Goal: Answer question/provide support: Share knowledge or assist other users

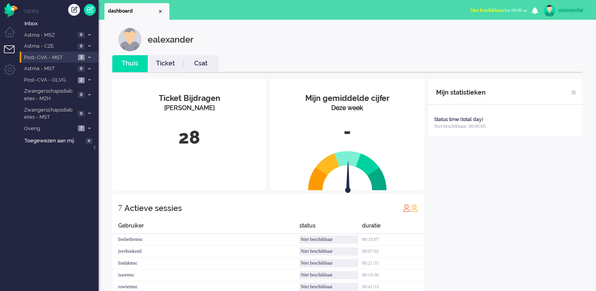
click at [87, 57] on span at bounding box center [89, 58] width 6 height 4
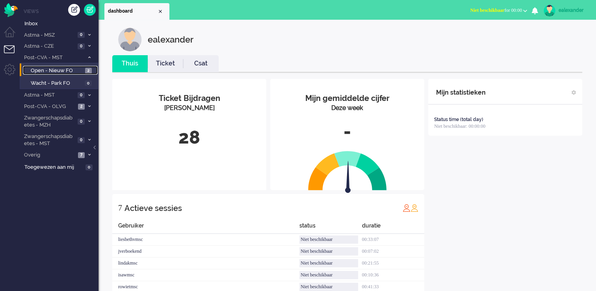
click at [87, 70] on span "2" at bounding box center [88, 71] width 7 height 6
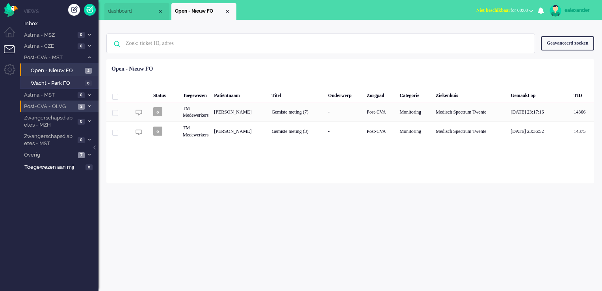
click at [91, 105] on span at bounding box center [89, 106] width 6 height 4
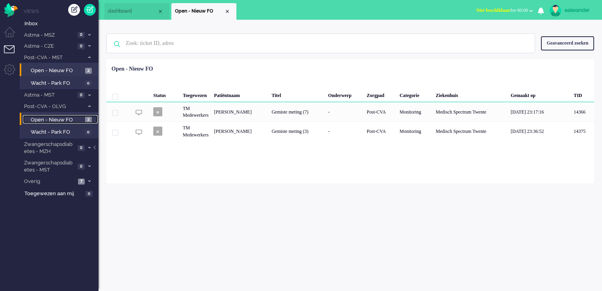
click at [86, 122] on link "Open - Nieuw FO 2" at bounding box center [60, 119] width 75 height 9
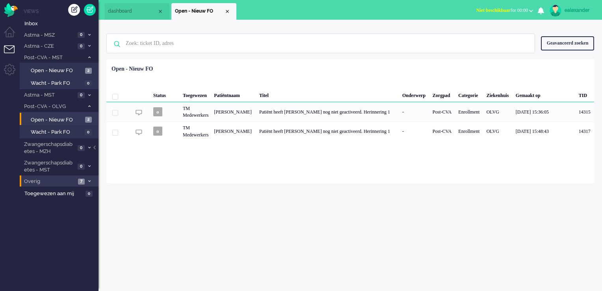
click at [89, 180] on icon at bounding box center [89, 181] width 2 height 3
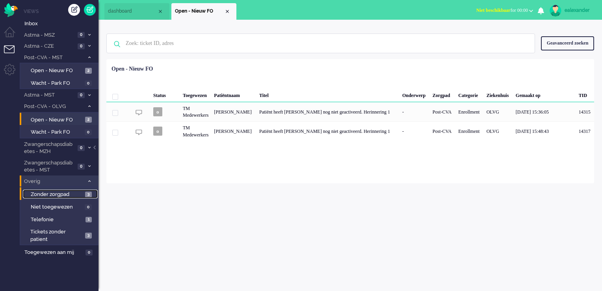
click at [87, 192] on span "3" at bounding box center [88, 194] width 7 height 6
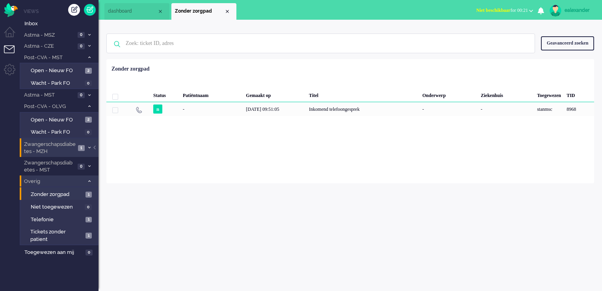
click at [75, 143] on span "Zwangerschapsdiabetes - MZH" at bounding box center [49, 148] width 53 height 15
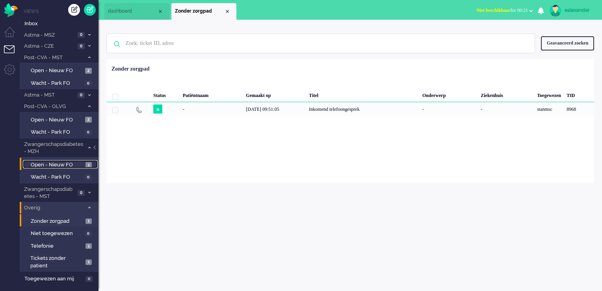
click at [58, 162] on span "Open - Nieuw FO" at bounding box center [57, 164] width 53 height 7
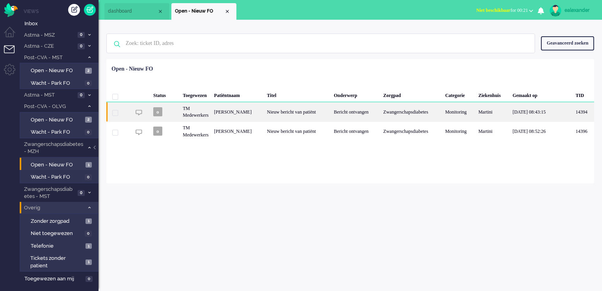
click at [326, 111] on div "Nieuw bericht van patiënt" at bounding box center [297, 111] width 67 height 19
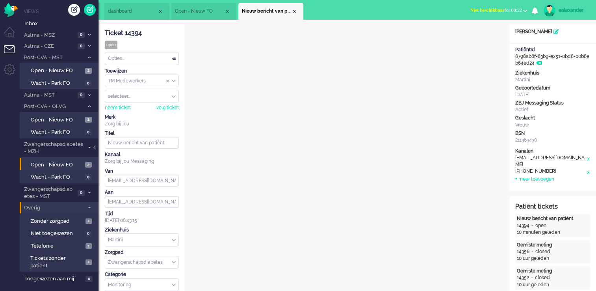
click at [173, 58] on div "Opties..." at bounding box center [141, 58] width 73 height 12
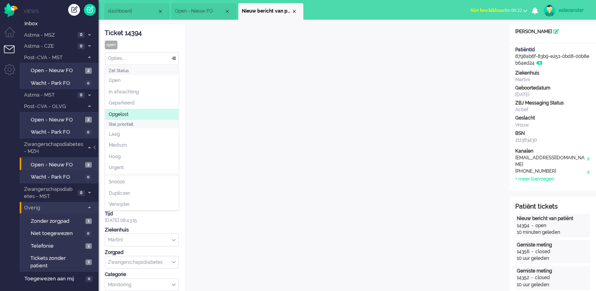
click at [156, 111] on li "Opgelost" at bounding box center [141, 114] width 73 height 11
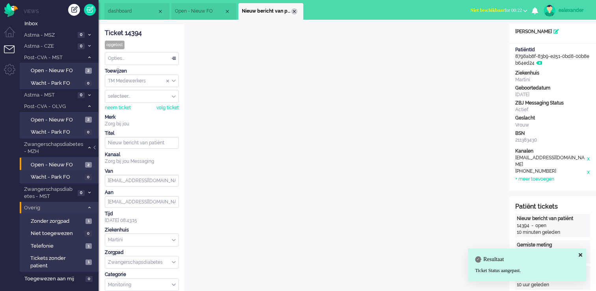
click at [292, 11] on div "Close tab" at bounding box center [294, 11] width 6 height 6
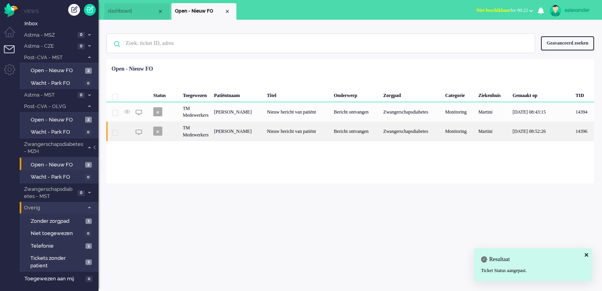
click at [264, 130] on div "[PERSON_NAME]" at bounding box center [237, 130] width 53 height 19
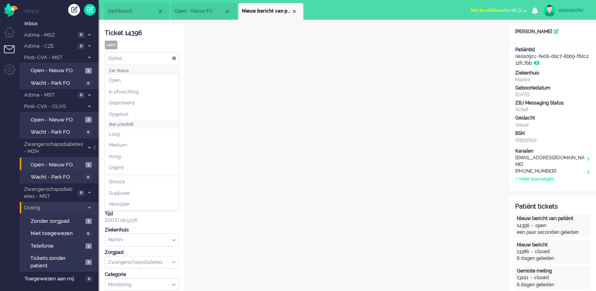
click at [174, 59] on div "Opties..." at bounding box center [141, 58] width 73 height 12
click at [159, 113] on li "Opgelost" at bounding box center [141, 114] width 73 height 11
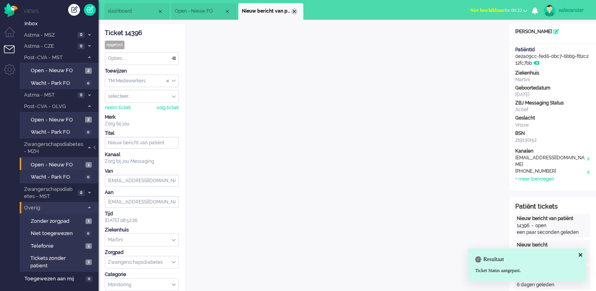
click at [295, 12] on div "Close tab" at bounding box center [294, 11] width 6 height 6
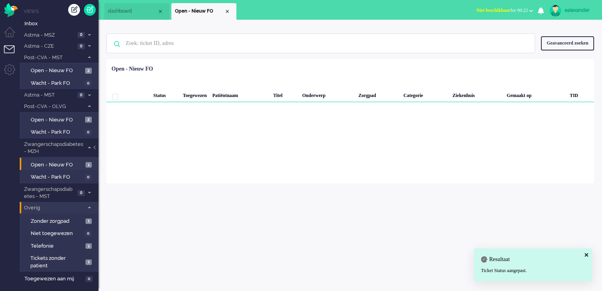
click at [505, 9] on span "Niet beschikbaar for 00:22" at bounding box center [502, 10] width 52 height 6
click at [504, 33] on label "Online" at bounding box center [500, 35] width 62 height 7
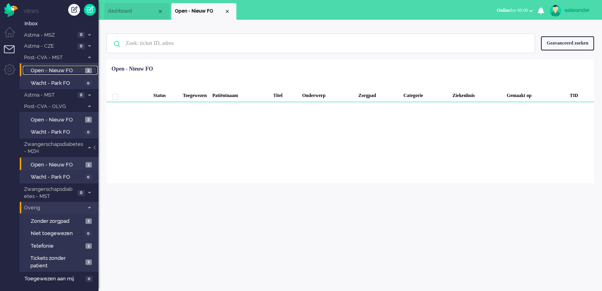
click at [87, 68] on span "2" at bounding box center [88, 71] width 7 height 6
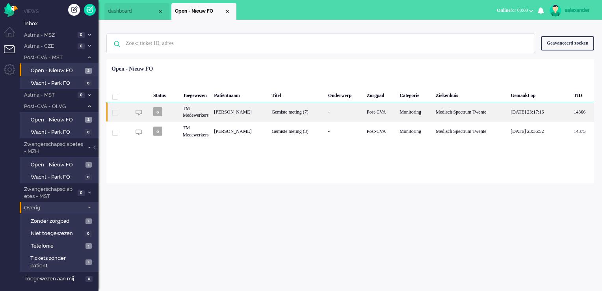
click at [387, 114] on div "Post-CVA" at bounding box center [380, 111] width 33 height 19
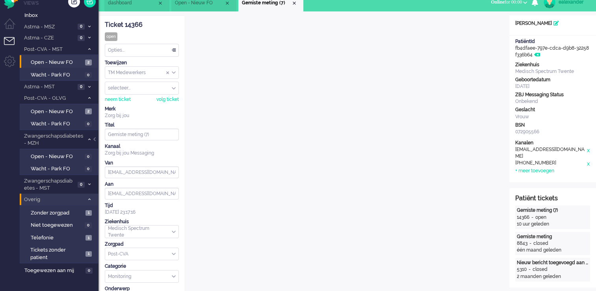
scroll to position [48, 0]
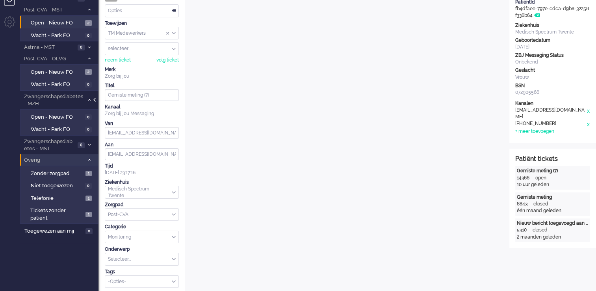
click at [95, 99] on div at bounding box center [95, 104] width 4 height 12
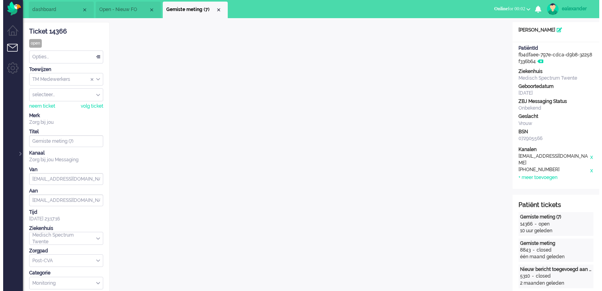
scroll to position [0, 0]
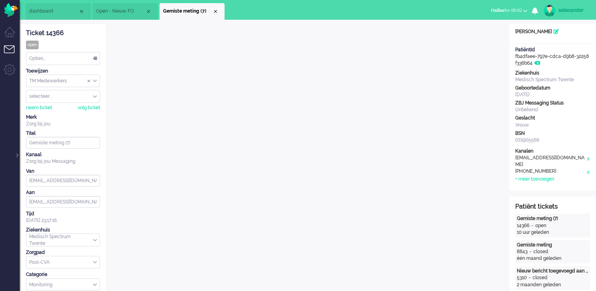
click at [126, 14] on span "Open - Nieuw FO" at bounding box center [120, 11] width 49 height 7
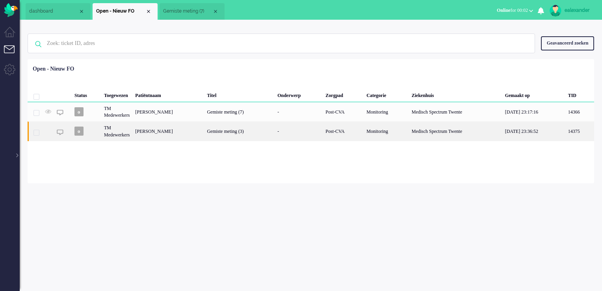
click at [201, 134] on div "[PERSON_NAME]" at bounding box center [168, 130] width 72 height 19
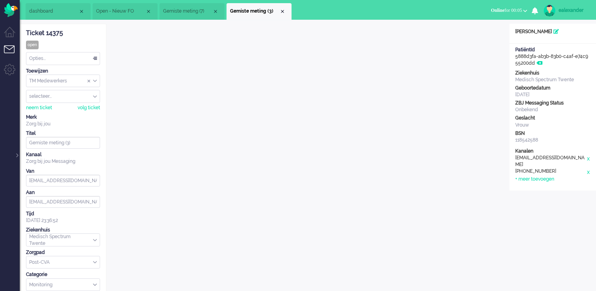
click at [179, 10] on span "Gemiste meting (7)" at bounding box center [187, 11] width 49 height 7
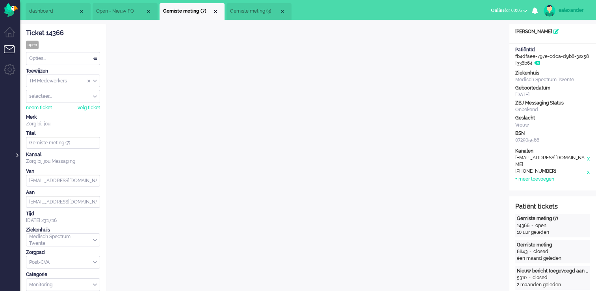
click at [16, 156] on div at bounding box center [17, 151] width 4 height 12
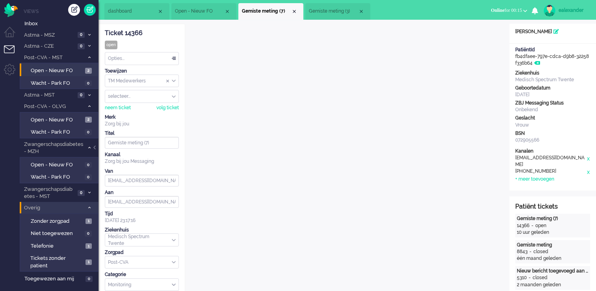
click at [91, 208] on span at bounding box center [89, 208] width 6 height 4
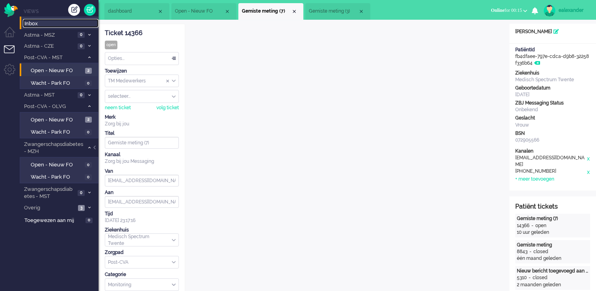
click at [81, 26] on span "Inbox" at bounding box center [61, 23] width 74 height 7
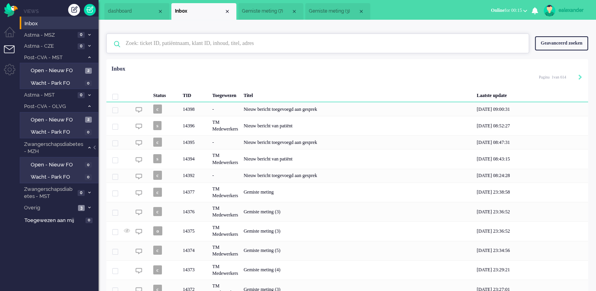
click at [162, 39] on input "text" at bounding box center [319, 43] width 398 height 19
paste input "14281"
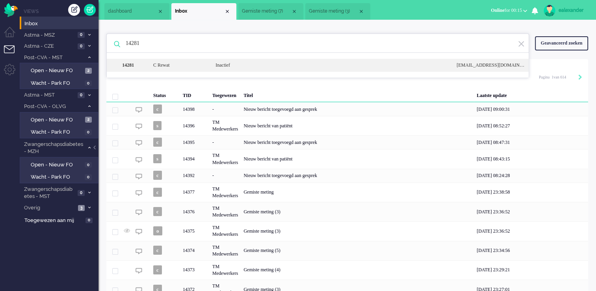
type input "14281"
click at [173, 64] on div "C Rewat" at bounding box center [178, 65] width 62 height 7
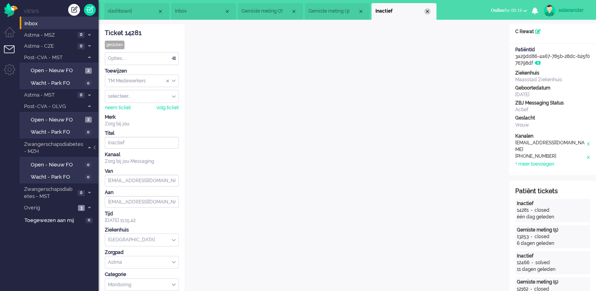
click at [429, 11] on div "Close tab" at bounding box center [427, 11] width 6 height 6
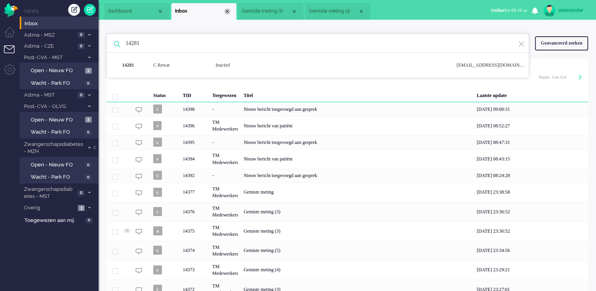
click at [229, 11] on div "Close tab" at bounding box center [227, 11] width 6 height 6
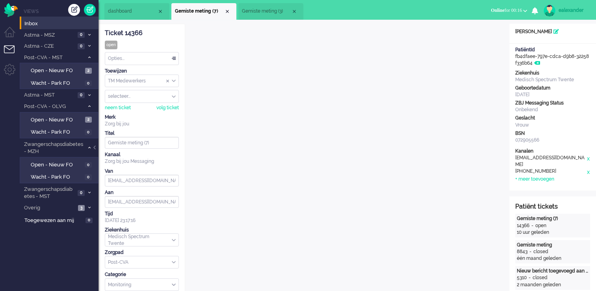
click at [260, 16] on li "Gemiste meting (3)" at bounding box center [270, 11] width 65 height 17
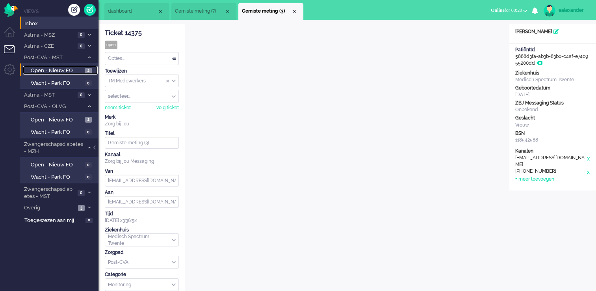
click at [74, 72] on span "Open - Nieuw FO" at bounding box center [57, 70] width 52 height 7
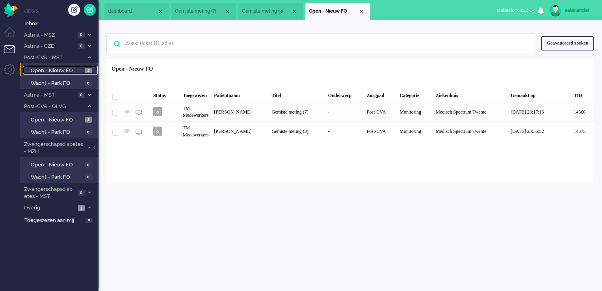
click at [199, 7] on li "Gemiste meting (7)" at bounding box center [203, 11] width 65 height 17
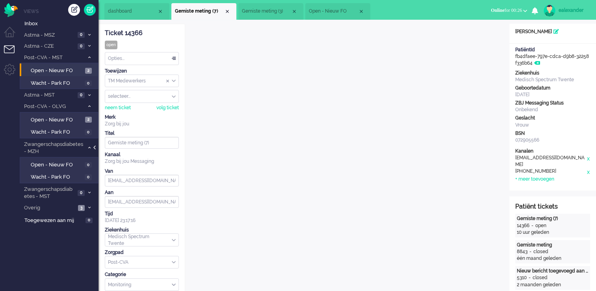
click at [94, 148] on div at bounding box center [95, 151] width 4 height 12
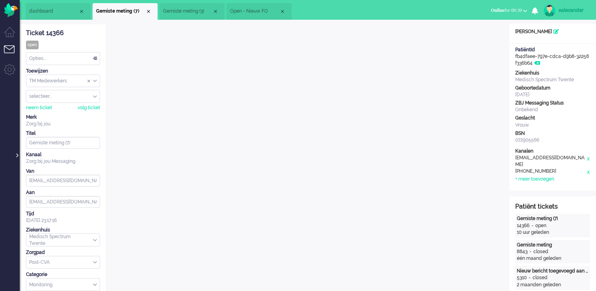
click at [17, 155] on div at bounding box center [17, 151] width 4 height 12
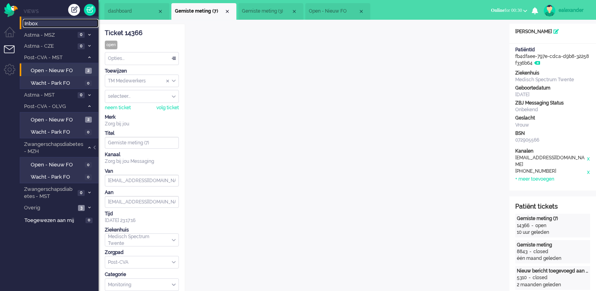
click at [40, 20] on span "Inbox" at bounding box center [61, 23] width 74 height 7
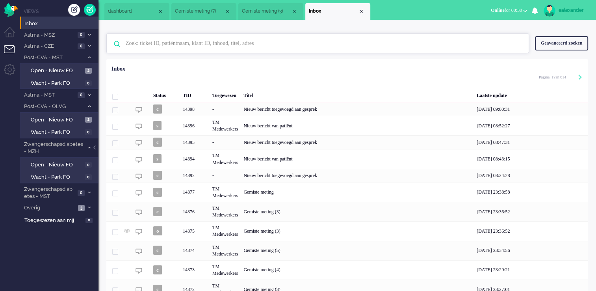
click at [229, 44] on input "text" at bounding box center [319, 43] width 398 height 19
paste input "13742"
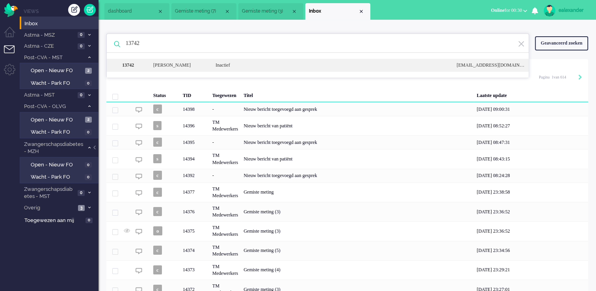
type input "13742"
click at [225, 71] on div "13742 [PERSON_NAME] Inactief [EMAIL_ADDRESS][DOMAIN_NAME]" at bounding box center [318, 65] width 422 height 13
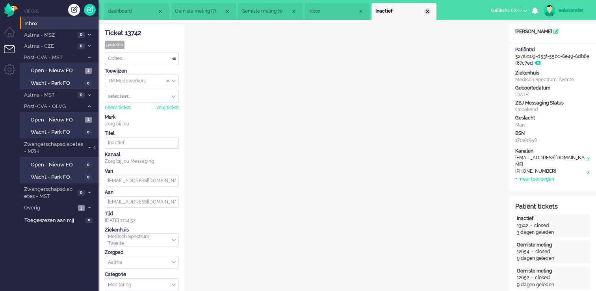
click at [427, 13] on div "Close tab" at bounding box center [427, 11] width 6 height 6
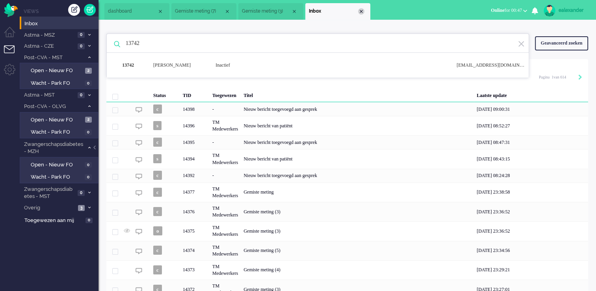
click at [359, 11] on div "Close tab" at bounding box center [361, 11] width 6 height 6
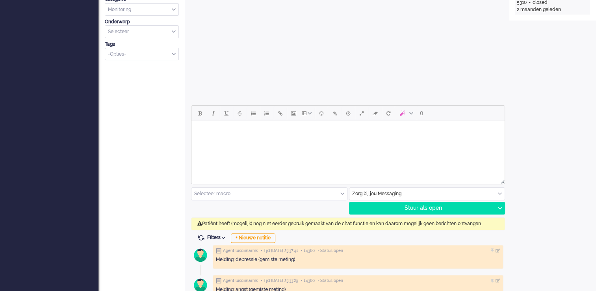
scroll to position [315, 0]
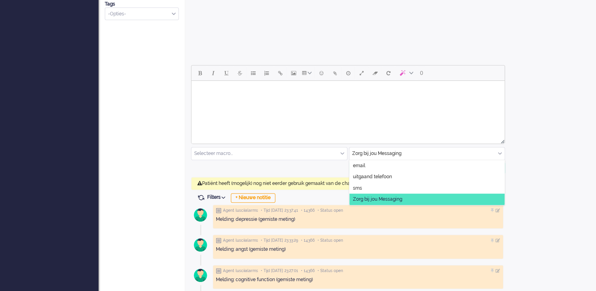
click at [500, 154] on div "Zorg bij jou Messaging" at bounding box center [427, 153] width 156 height 12
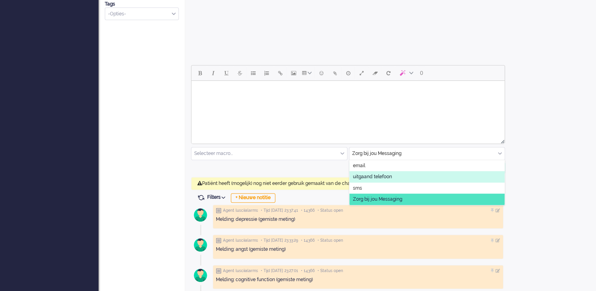
click at [377, 173] on span "uitgaand telefoon" at bounding box center [372, 176] width 39 height 7
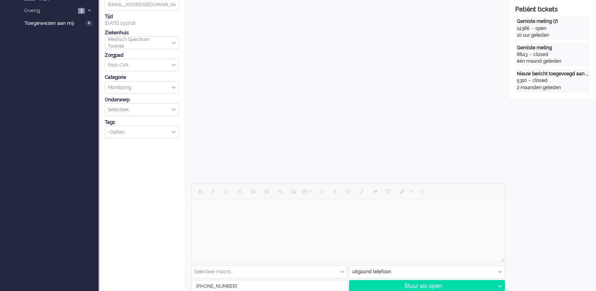
scroll to position [79, 0]
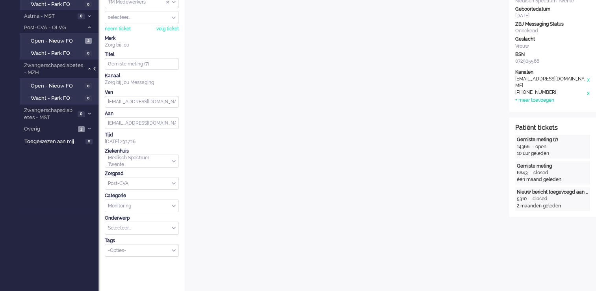
click at [95, 67] on div at bounding box center [95, 73] width 4 height 12
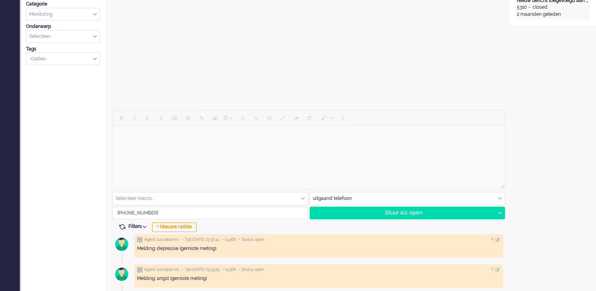
scroll to position [276, 0]
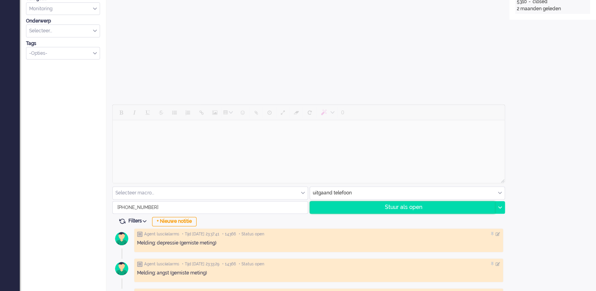
click at [410, 207] on div "Stuur als open" at bounding box center [402, 207] width 185 height 12
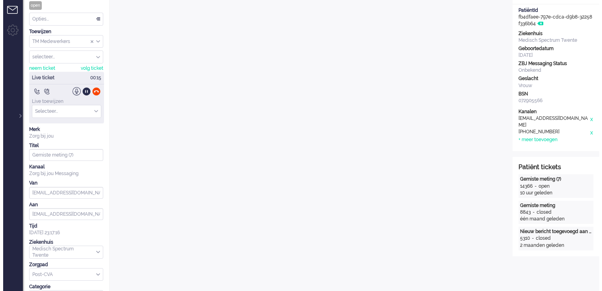
scroll to position [0, 0]
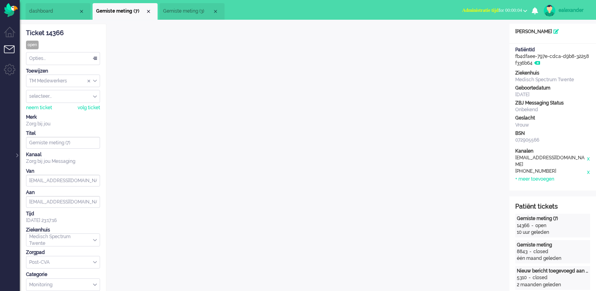
click at [514, 9] on span "Administratie tijd for 00:00:04" at bounding box center [492, 10] width 60 height 6
click at [477, 35] on label "Online" at bounding box center [494, 35] width 62 height 7
click at [184, 13] on span "Gemiste meting (3)" at bounding box center [187, 11] width 49 height 7
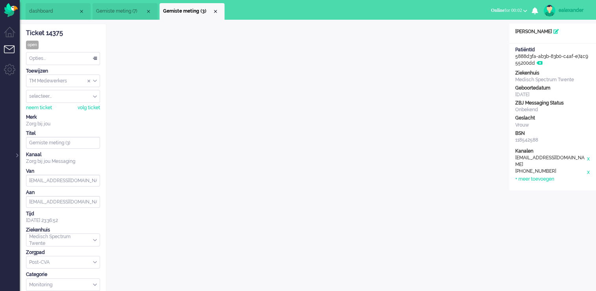
click at [84, 58] on div "Opties..." at bounding box center [62, 58] width 73 height 12
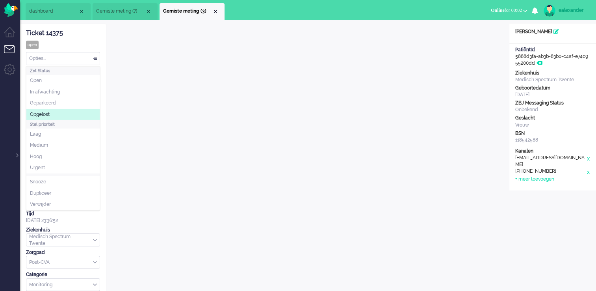
click at [69, 110] on li "Opgelost" at bounding box center [62, 114] width 73 height 11
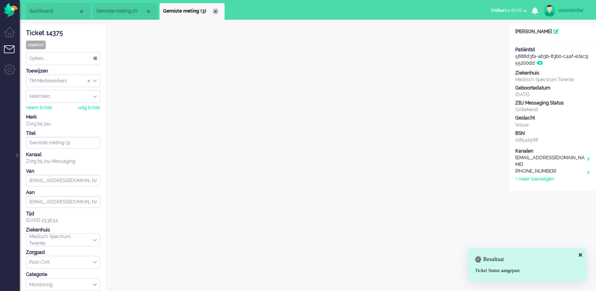
click at [214, 9] on div "Close tab" at bounding box center [215, 11] width 6 height 6
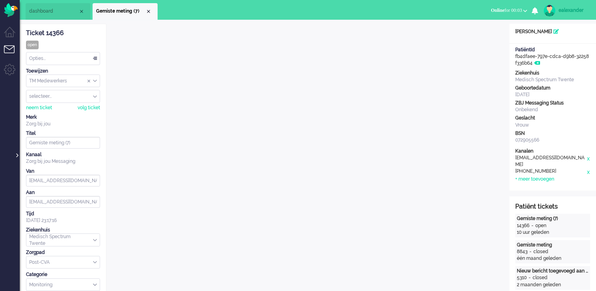
click at [17, 153] on div at bounding box center [17, 151] width 4 height 12
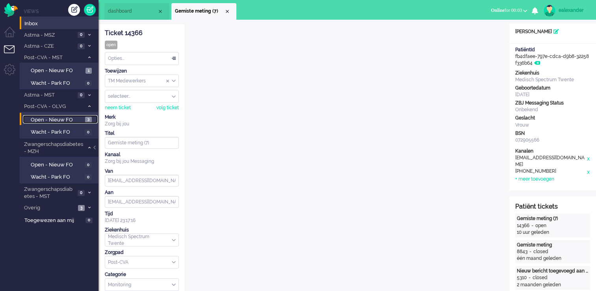
click at [89, 120] on span "3" at bounding box center [88, 120] width 7 height 6
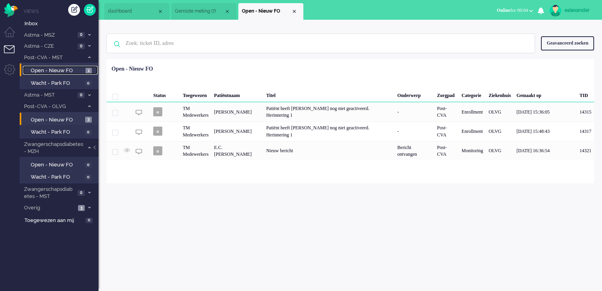
click at [89, 67] on link "Open - Nieuw FO 1" at bounding box center [60, 70] width 75 height 9
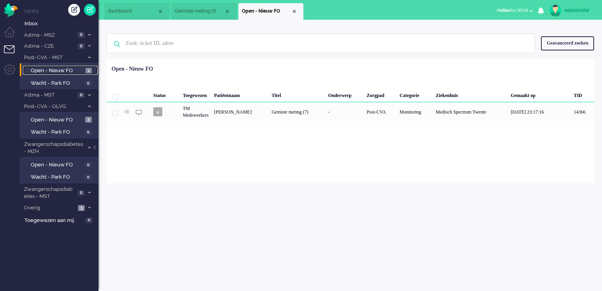
click at [186, 12] on span "Gemiste meting (7)" at bounding box center [199, 11] width 49 height 7
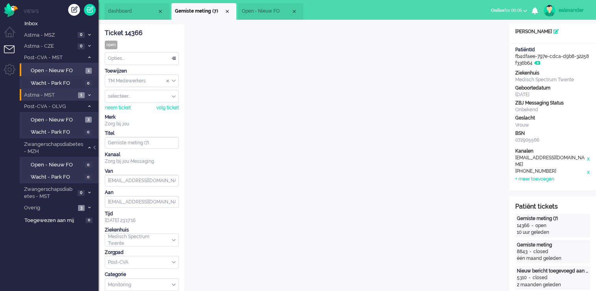
click at [74, 97] on span "Astma - MST" at bounding box center [49, 94] width 53 height 7
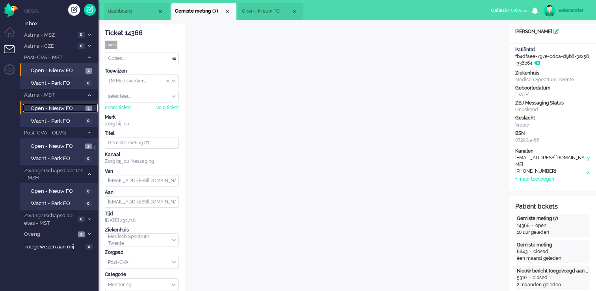
click at [74, 107] on span "Open - Nieuw FO" at bounding box center [57, 108] width 53 height 7
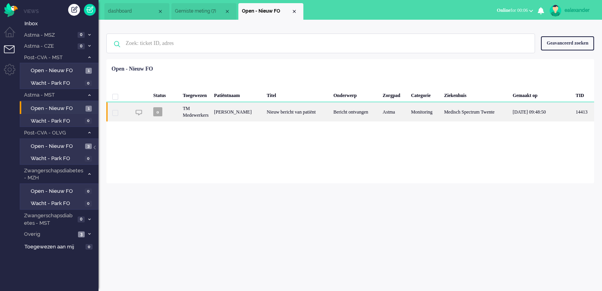
click at [296, 121] on div "Nieuw bericht van patiënt" at bounding box center [297, 111] width 67 height 19
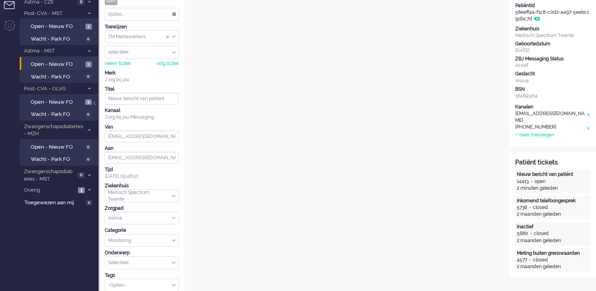
scroll to position [6, 0]
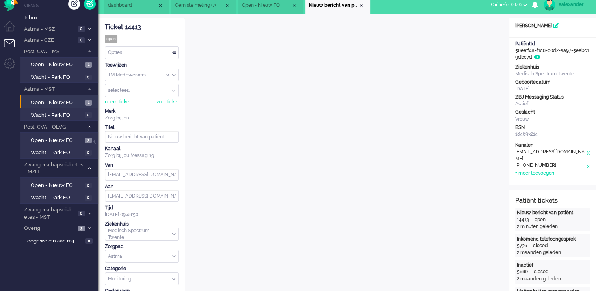
click at [173, 76] on div "TM Medewerkers" at bounding box center [141, 75] width 73 height 12
click at [163, 101] on li "TM Verpleegkundigen" at bounding box center [141, 98] width 73 height 11
click at [362, 6] on div "Close tab" at bounding box center [361, 5] width 6 height 6
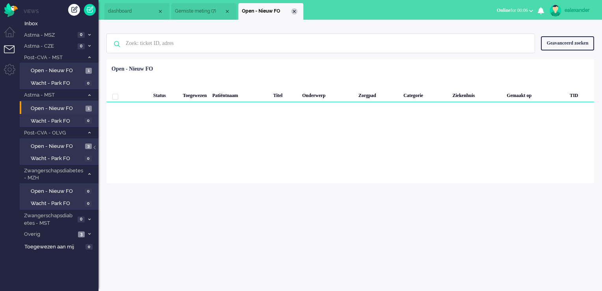
click at [297, 11] on div "Close tab" at bounding box center [294, 11] width 6 height 6
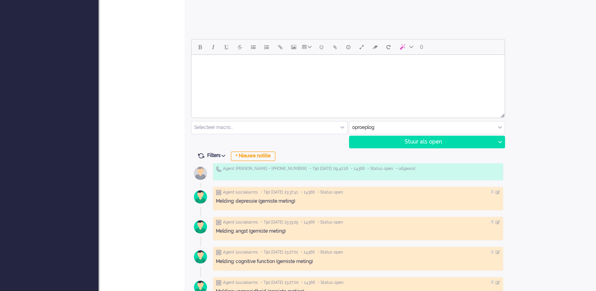
scroll to position [355, 0]
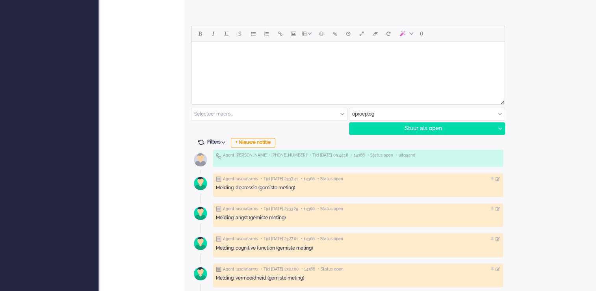
click at [501, 112] on div "oproeplog" at bounding box center [427, 114] width 156 height 12
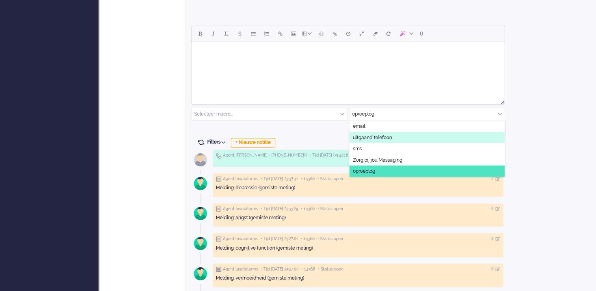
click at [407, 139] on li "uitgaand telefoon" at bounding box center [427, 137] width 156 height 11
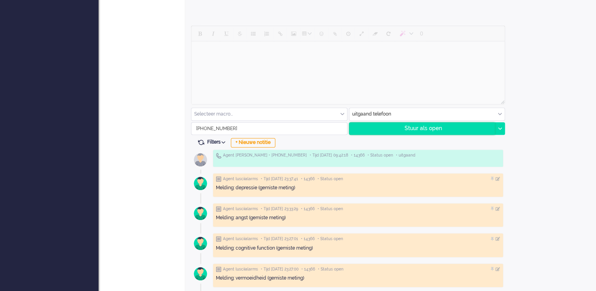
click at [437, 131] on div "Stuur als open" at bounding box center [422, 129] width 146 height 12
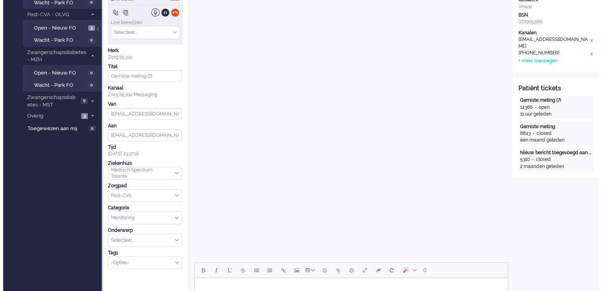
scroll to position [0, 0]
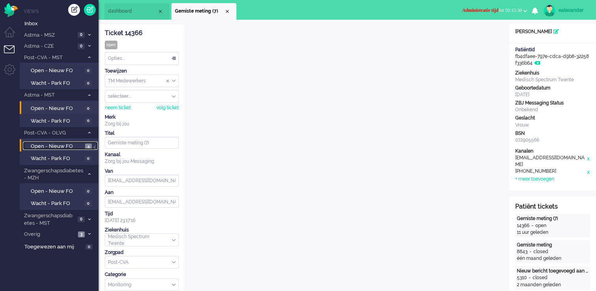
click at [72, 144] on span "Open - Nieuw FO" at bounding box center [57, 146] width 52 height 7
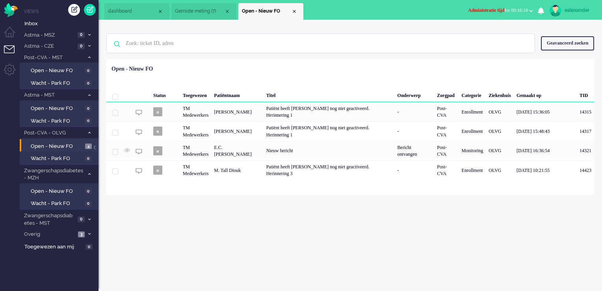
click at [515, 13] on button "Administratie tijd for 00:16:10" at bounding box center [500, 10] width 74 height 11
click at [501, 39] on link "Online" at bounding box center [500, 35] width 62 height 9
click at [478, 37] on label "Online" at bounding box center [500, 35] width 62 height 7
click at [209, 3] on li "Gemiste meting (7)" at bounding box center [203, 11] width 65 height 17
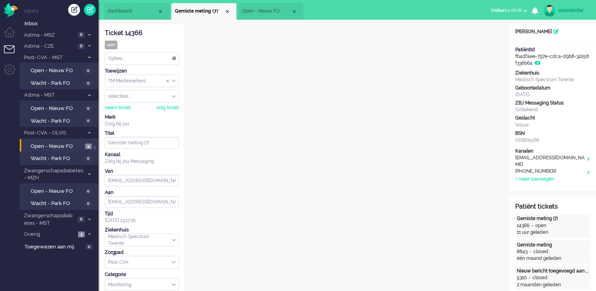
click at [175, 58] on div "Opties..." at bounding box center [141, 58] width 73 height 12
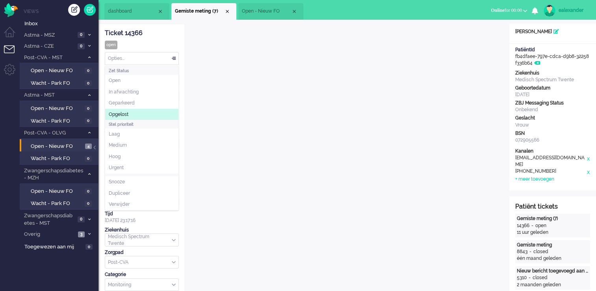
click at [152, 112] on li "Opgelost" at bounding box center [141, 114] width 73 height 11
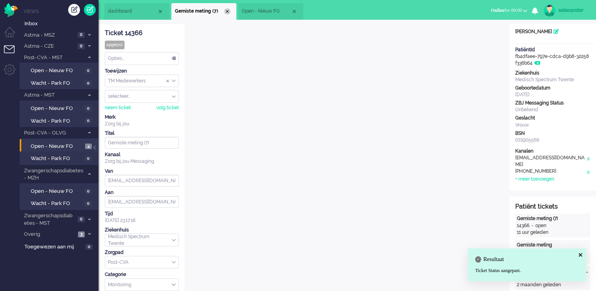
click at [229, 12] on div "Close tab" at bounding box center [227, 11] width 6 height 6
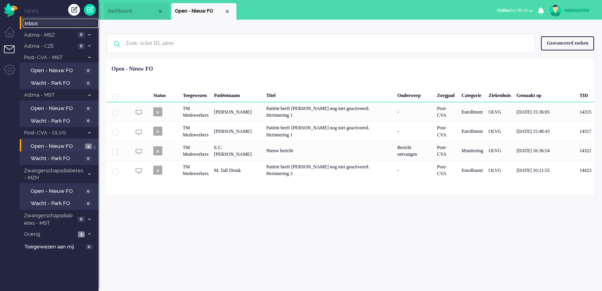
drag, startPoint x: 57, startPoint y: 22, endPoint x: 69, endPoint y: 27, distance: 13.5
click at [57, 22] on span "Inbox" at bounding box center [61, 23] width 74 height 7
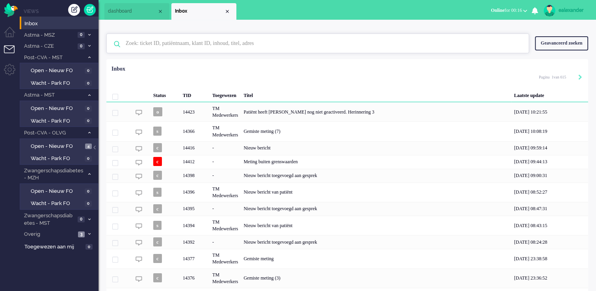
click at [170, 40] on input "text" at bounding box center [319, 43] width 398 height 19
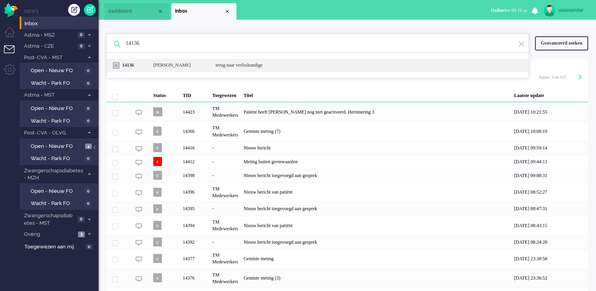
type input "14136"
click at [199, 62] on div "[PERSON_NAME]" at bounding box center [178, 65] width 62 height 7
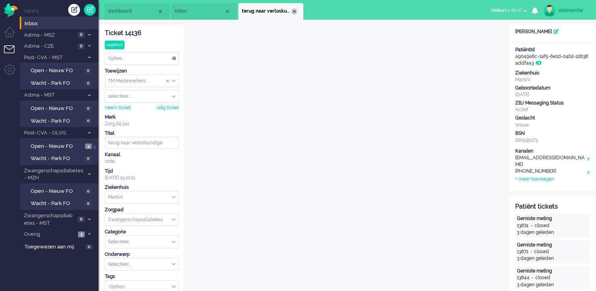
click at [296, 13] on div "Close tab" at bounding box center [294, 11] width 6 height 6
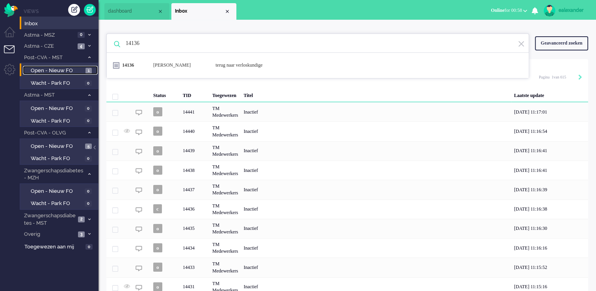
click at [87, 71] on span "1" at bounding box center [88, 71] width 6 height 6
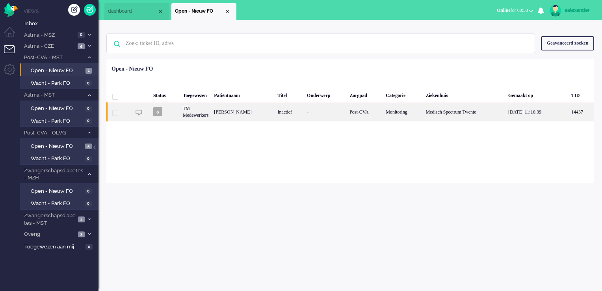
click at [304, 115] on div "Inactief" at bounding box center [290, 111] width 30 height 19
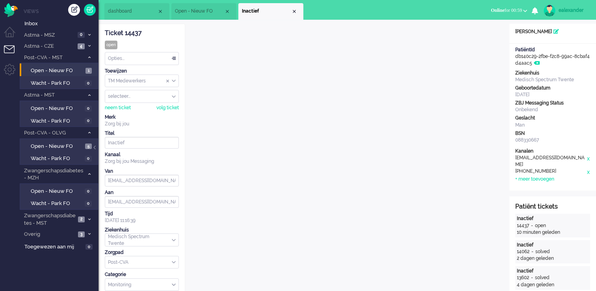
click at [173, 56] on div "Opties..." at bounding box center [141, 58] width 73 height 12
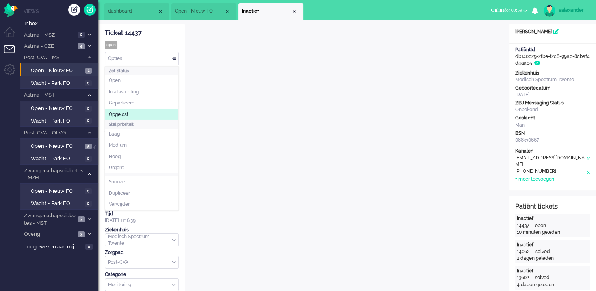
click at [153, 110] on li "Opgelost" at bounding box center [141, 114] width 73 height 11
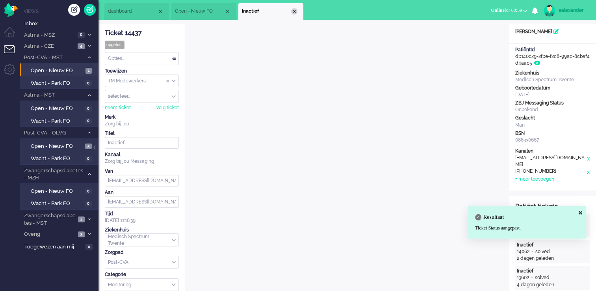
click at [296, 13] on div "Close tab" at bounding box center [294, 11] width 6 height 6
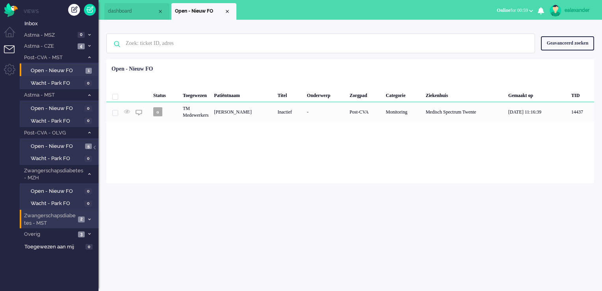
click at [86, 220] on span at bounding box center [89, 219] width 6 height 4
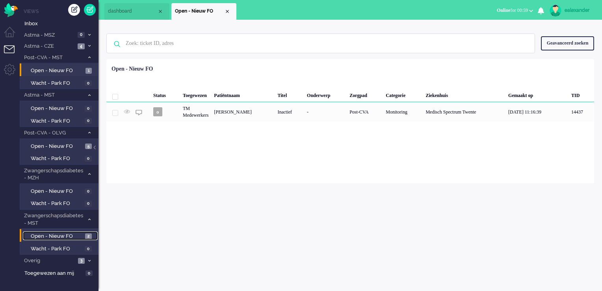
click at [82, 234] on span "Open - Nieuw FO" at bounding box center [57, 235] width 52 height 7
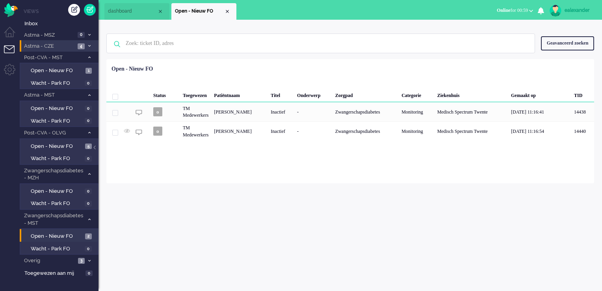
click at [87, 49] on li "Astma - CZE 4" at bounding box center [59, 45] width 79 height 11
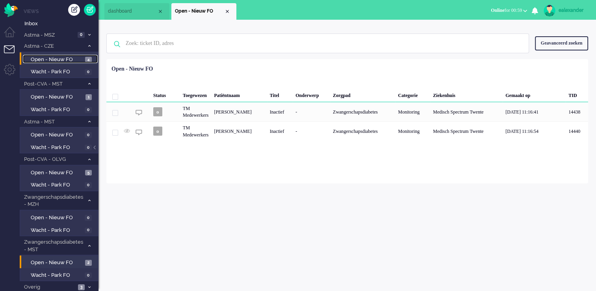
click at [85, 59] on span "4" at bounding box center [88, 60] width 7 height 6
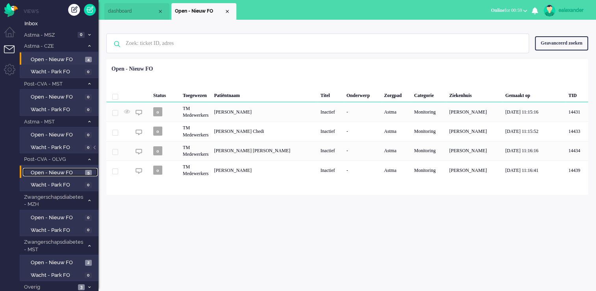
click at [84, 173] on link "Open - Nieuw FO 5" at bounding box center [60, 172] width 75 height 9
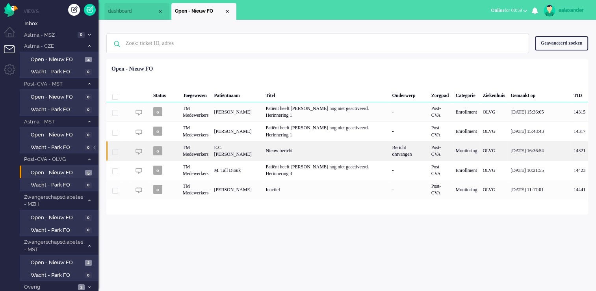
click at [335, 155] on div "Nieuw bericht" at bounding box center [326, 150] width 126 height 19
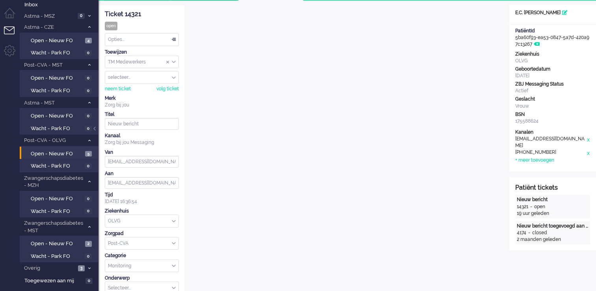
scroll to position [8, 0]
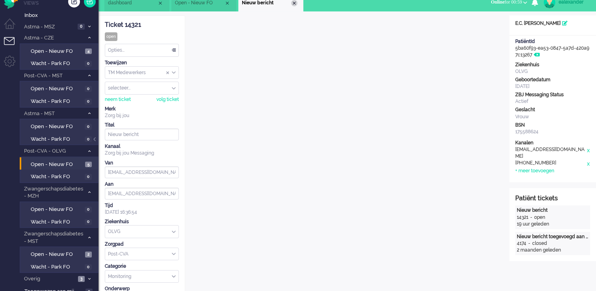
click at [293, 4] on div "Close tab" at bounding box center [294, 3] width 6 height 6
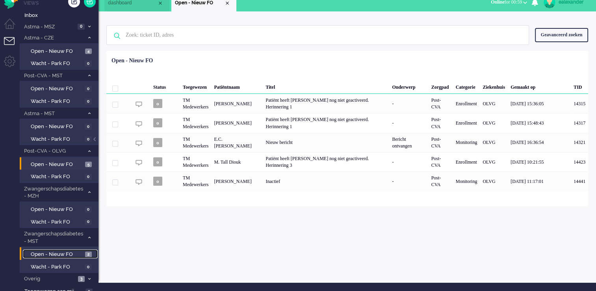
click at [83, 249] on link "Open - Nieuw FO 2" at bounding box center [60, 253] width 75 height 9
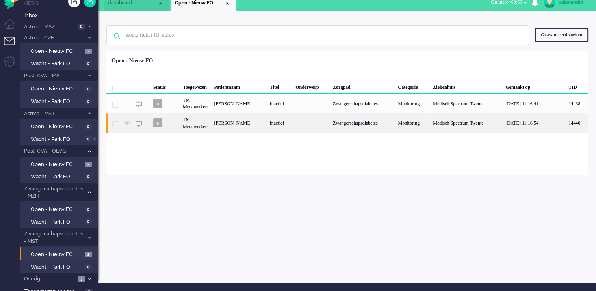
click at [282, 126] on div "Inactief" at bounding box center [280, 122] width 26 height 19
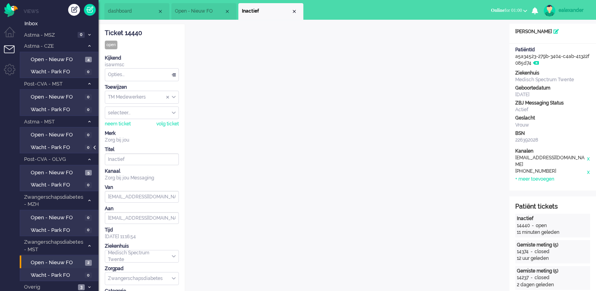
click at [95, 148] on div at bounding box center [95, 151] width 4 height 12
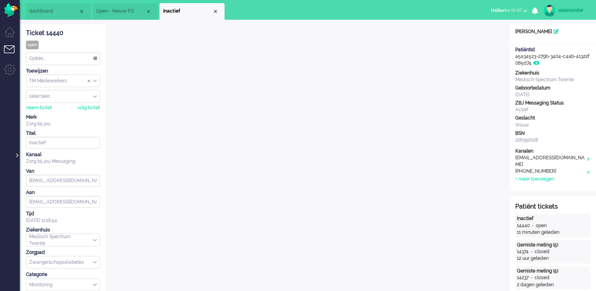
click at [15, 156] on div at bounding box center [17, 151] width 4 height 12
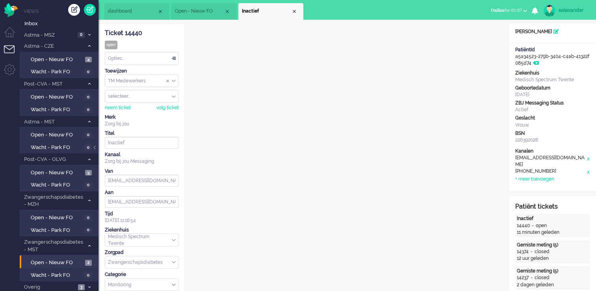
click at [194, 14] on span "Open - Nieuw FO" at bounding box center [199, 11] width 49 height 7
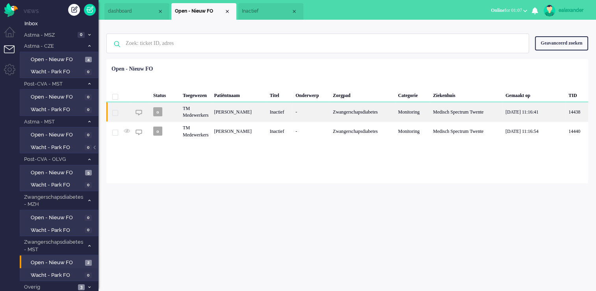
click at [256, 110] on div "[PERSON_NAME]" at bounding box center [239, 111] width 56 height 19
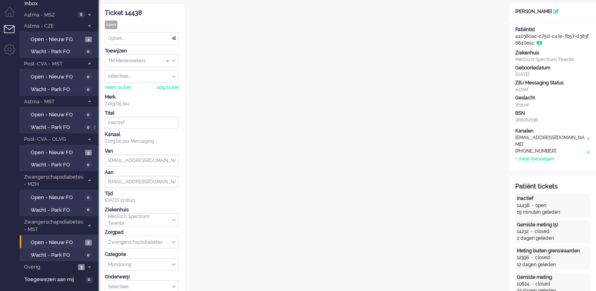
scroll to position [17, 0]
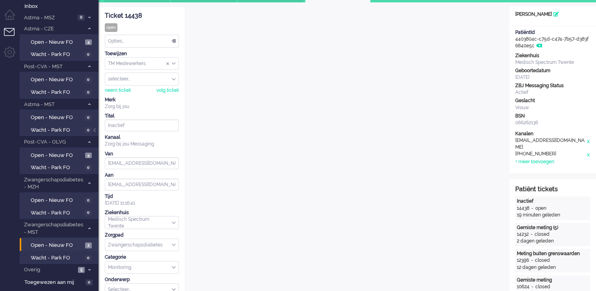
drag, startPoint x: 144, startPoint y: 15, endPoint x: 106, endPoint y: 15, distance: 38.6
click at [106, 15] on div "Ticket 14438" at bounding box center [142, 15] width 74 height 9
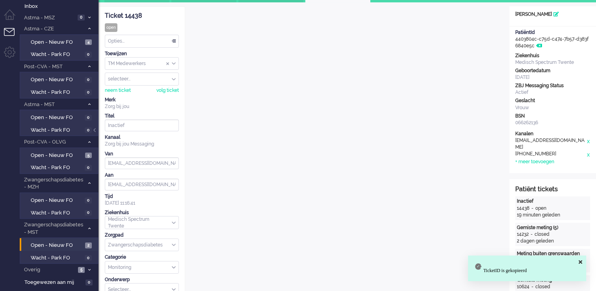
copy div "Ticket 14438"
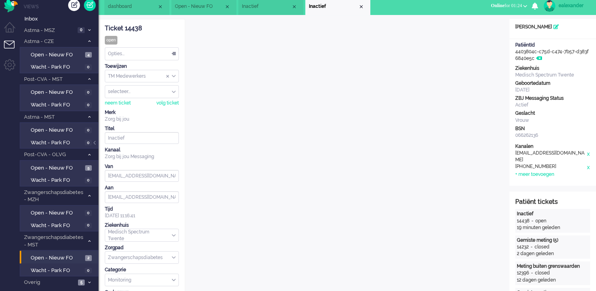
scroll to position [0, 0]
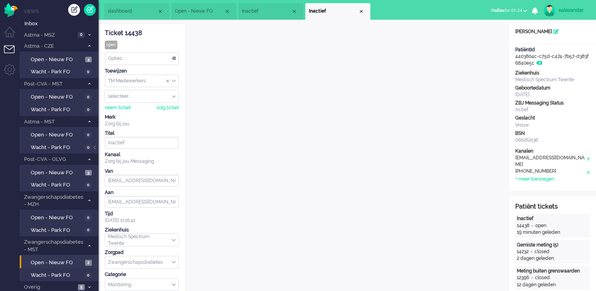
click at [265, 11] on span "Inactief" at bounding box center [266, 11] width 49 height 7
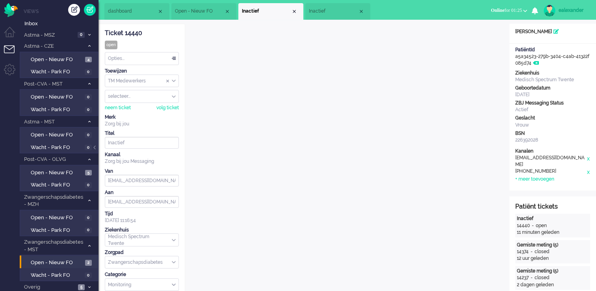
click at [329, 11] on span "Inactief" at bounding box center [333, 11] width 49 height 7
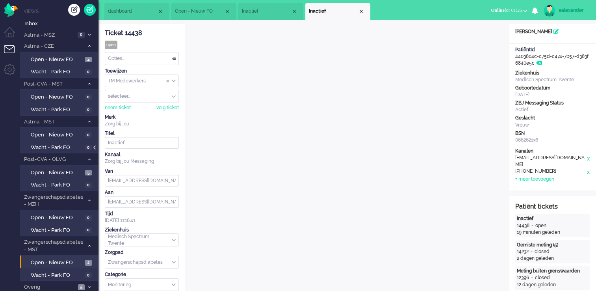
click at [97, 147] on div at bounding box center [95, 151] width 4 height 12
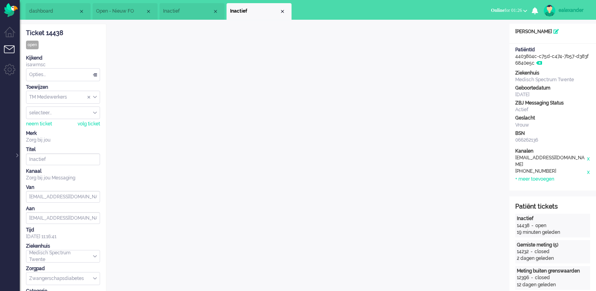
drag, startPoint x: 63, startPoint y: 33, endPoint x: 26, endPoint y: 37, distance: 36.9
click at [26, 37] on div "Ticket 14438" at bounding box center [63, 33] width 74 height 9
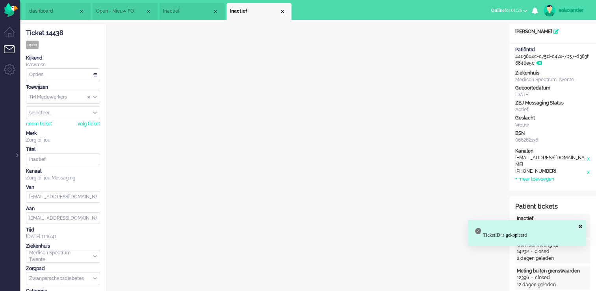
copy div "Ticket 14438"
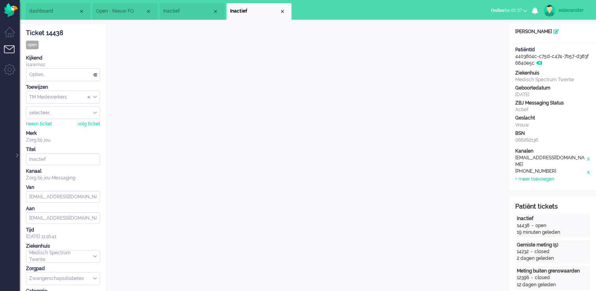
click at [130, 12] on span "Open - Nieuw FO" at bounding box center [120, 11] width 49 height 7
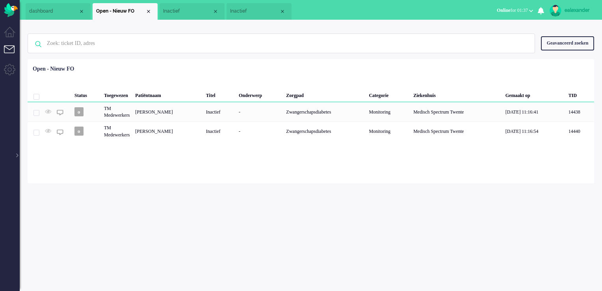
click at [177, 12] on span "Inactief" at bounding box center [187, 11] width 49 height 7
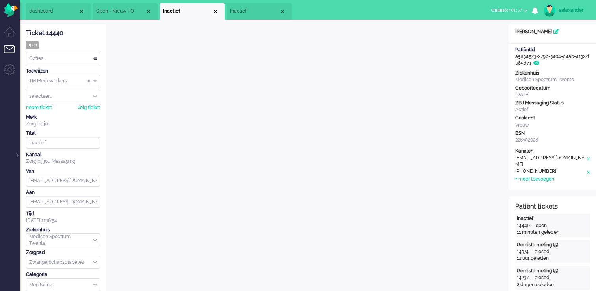
click at [252, 10] on span "Inactief" at bounding box center [254, 11] width 49 height 7
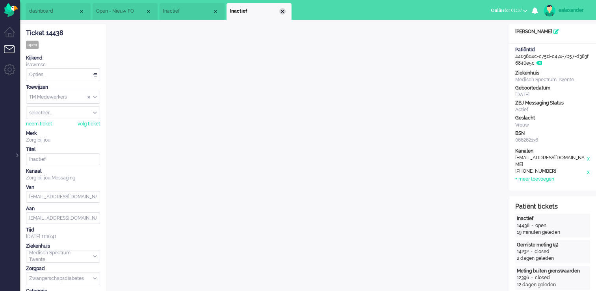
click at [284, 11] on div "Close tab" at bounding box center [282, 11] width 6 height 6
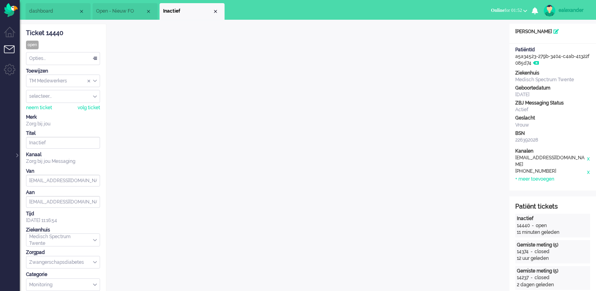
click at [117, 15] on li "Open - Nieuw FO" at bounding box center [125, 11] width 65 height 17
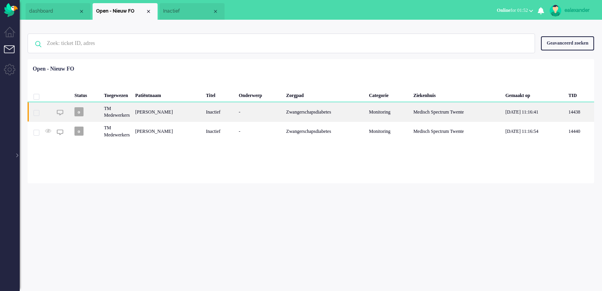
click at [181, 115] on div "[PERSON_NAME]" at bounding box center [167, 111] width 71 height 19
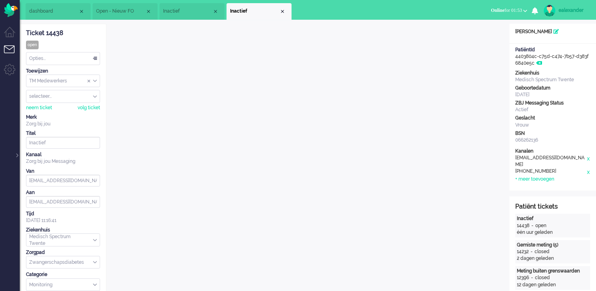
drag, startPoint x: 62, startPoint y: 33, endPoint x: 27, endPoint y: 35, distance: 35.5
click at [27, 35] on div "Ticket 14438" at bounding box center [63, 33] width 74 height 9
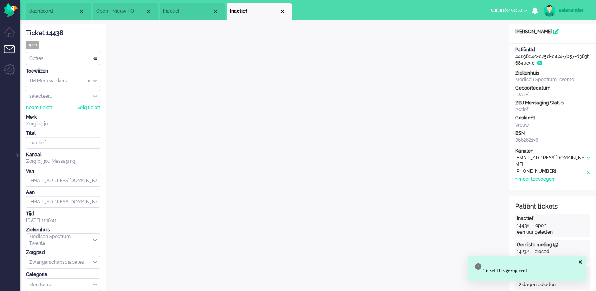
copy div "Ticket 14438"
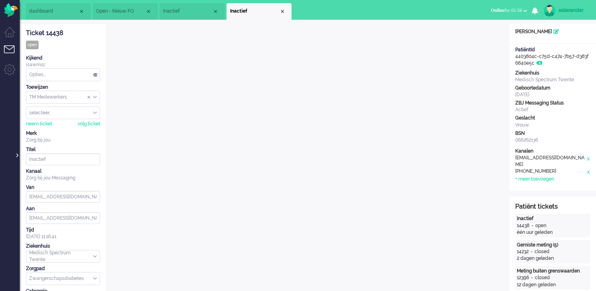
click at [16, 153] on div at bounding box center [17, 151] width 4 height 12
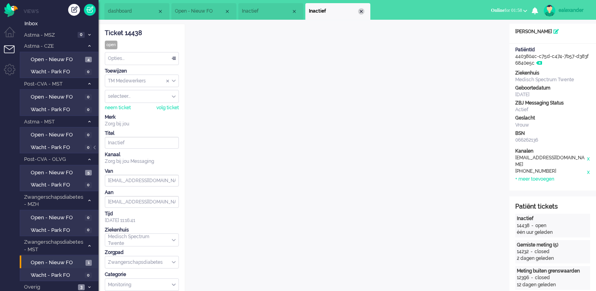
click at [361, 12] on div "Close tab" at bounding box center [361, 11] width 6 height 6
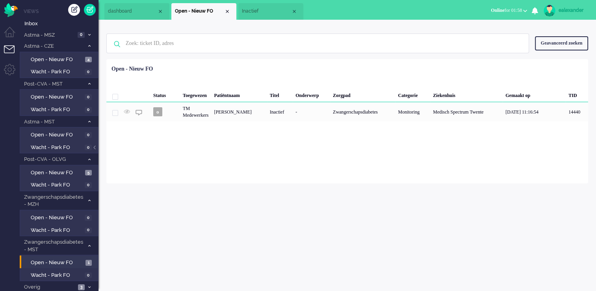
click at [266, 10] on span "Inactief" at bounding box center [266, 11] width 49 height 7
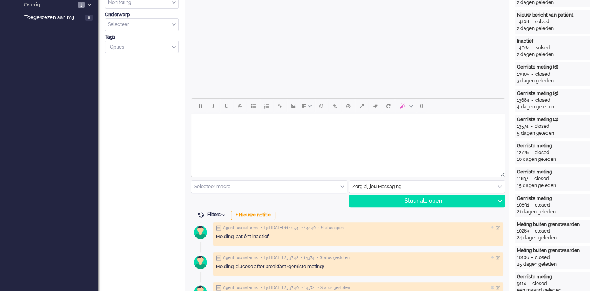
scroll to position [276, 0]
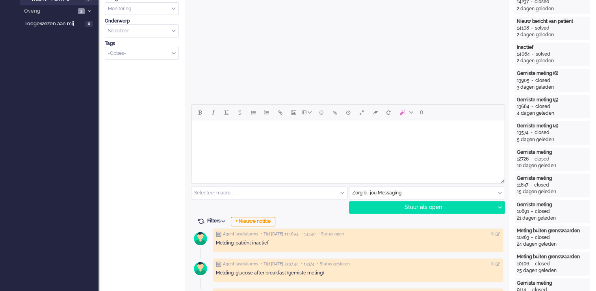
click at [309, 138] on html at bounding box center [347, 130] width 313 height 20
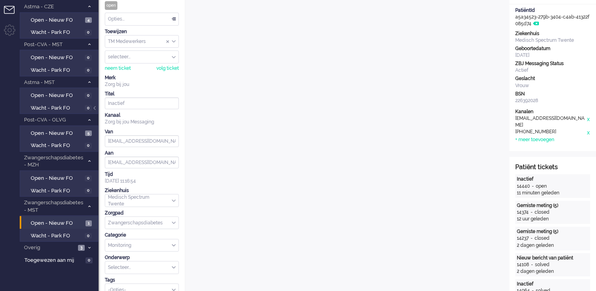
scroll to position [0, 0]
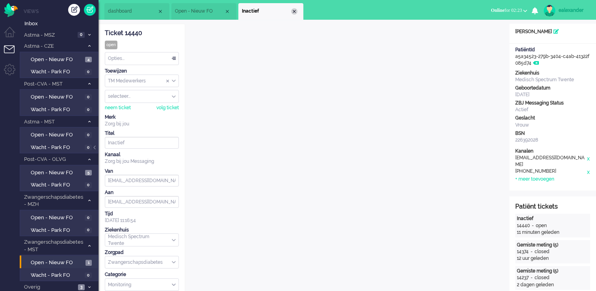
click at [295, 9] on div "Close tab" at bounding box center [294, 11] width 6 height 6
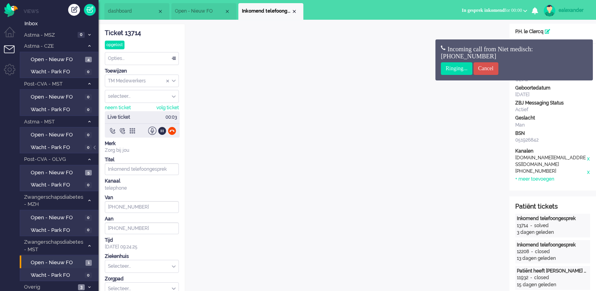
scroll to position [24, 0]
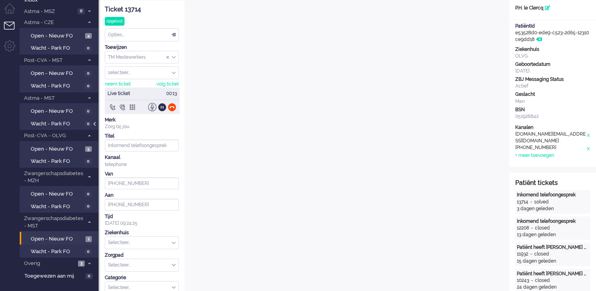
click at [95, 125] on div at bounding box center [95, 128] width 4 height 12
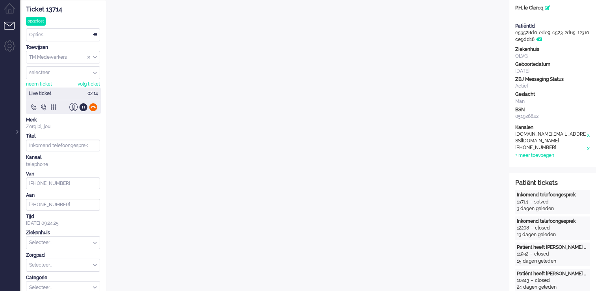
click at [95, 107] on div at bounding box center [93, 107] width 8 height 8
type input "[PHONE_NUMBER]"
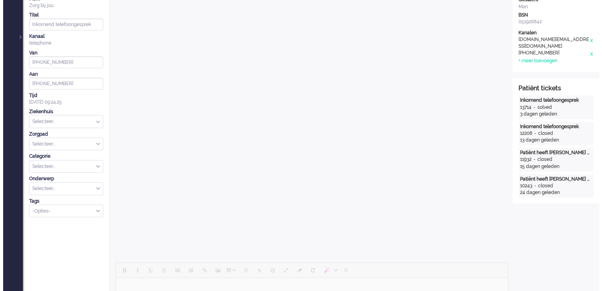
scroll to position [0, 0]
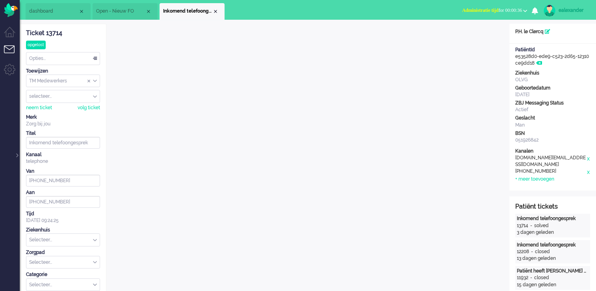
click at [94, 59] on div "Opties..." at bounding box center [62, 58] width 73 height 12
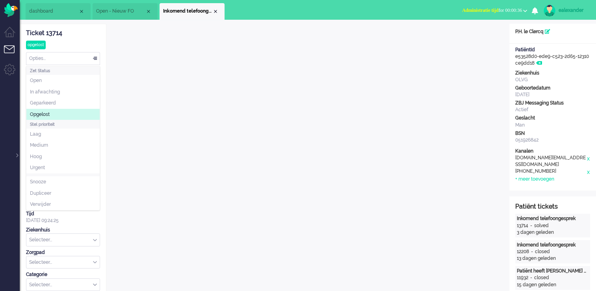
click at [77, 117] on li "Opgelost" at bounding box center [62, 114] width 73 height 11
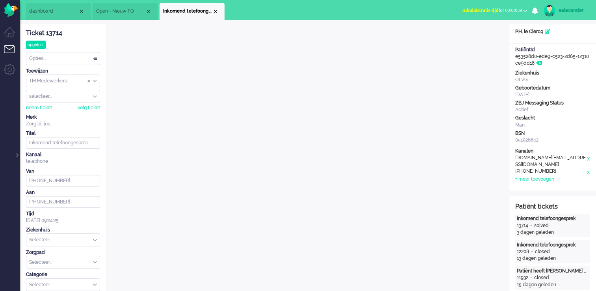
click at [506, 10] on span "Administratie tijd for 00:00:39" at bounding box center [492, 10] width 60 height 6
click at [485, 27] on label "Niet beschikbaar" at bounding box center [494, 26] width 62 height 7
click at [563, 9] on div "ealexander" at bounding box center [574, 10] width 30 height 8
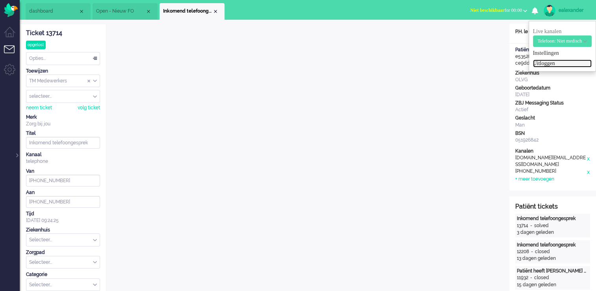
click at [547, 61] on link "Uitloggen" at bounding box center [562, 63] width 59 height 8
